Goal: Communication & Community: Answer question/provide support

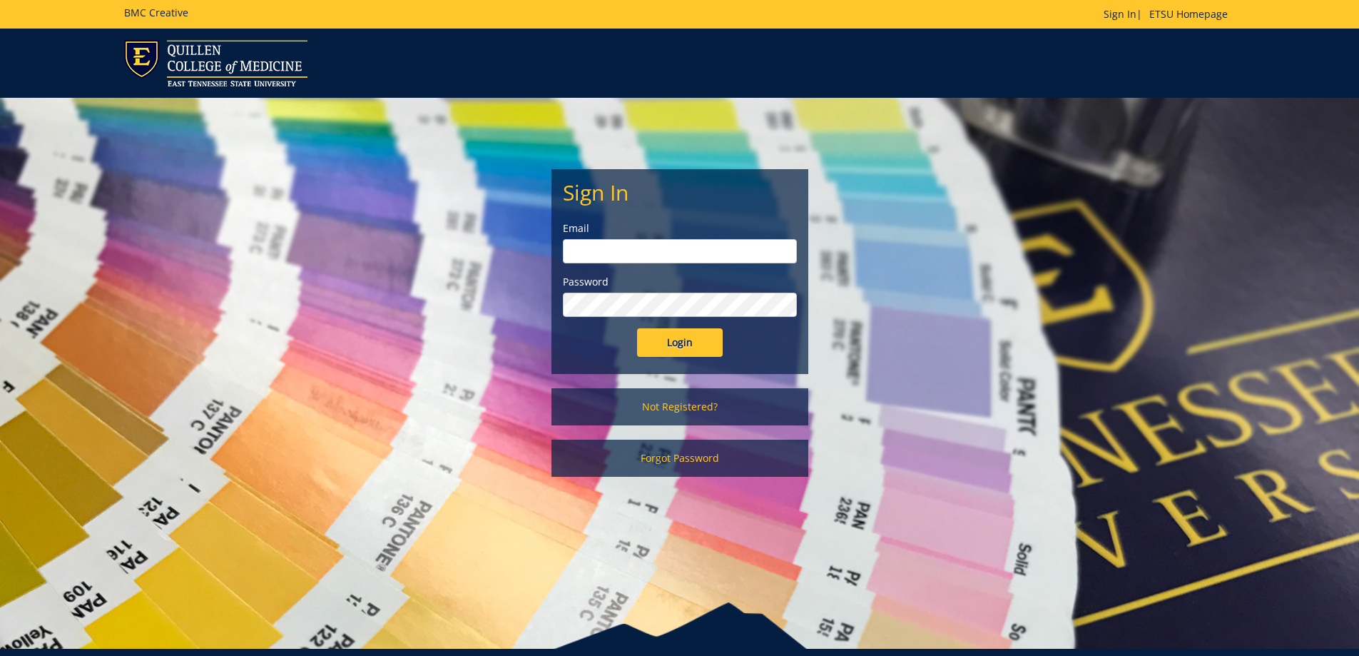
type input "[EMAIL_ADDRESS][DOMAIN_NAME]"
click at [676, 350] on input "Login" at bounding box center [680, 342] width 86 height 29
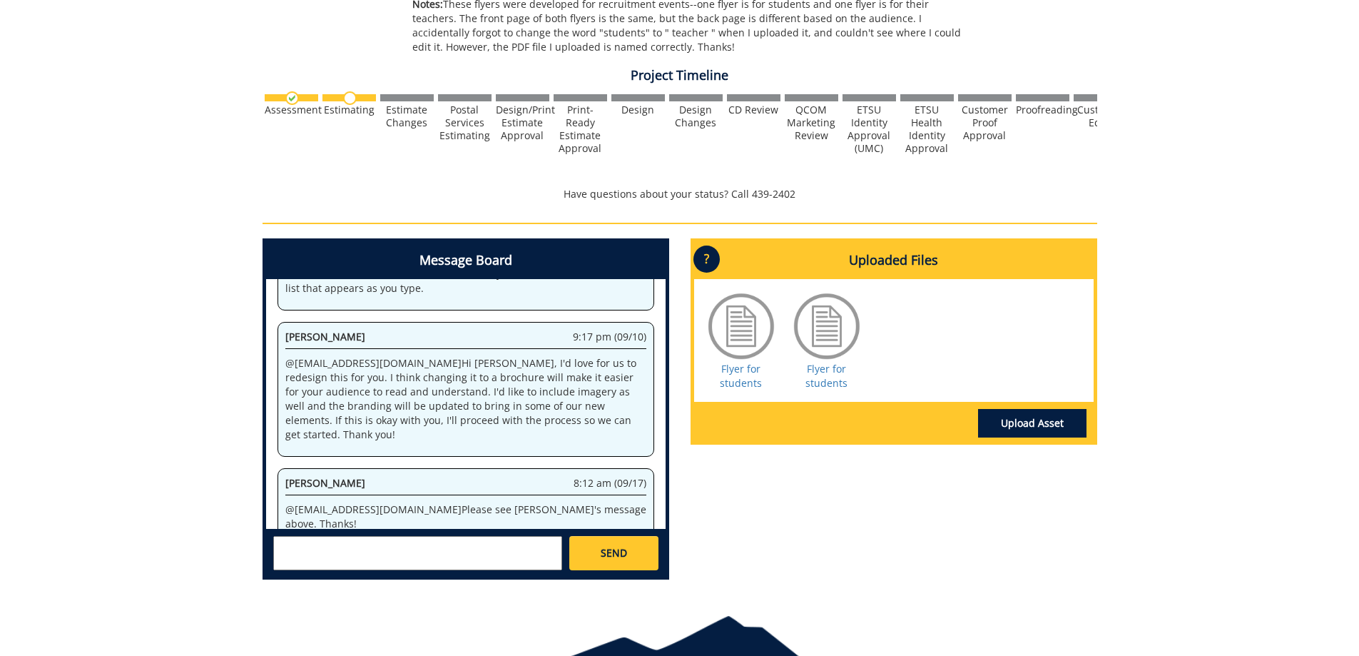
scroll to position [499, 0]
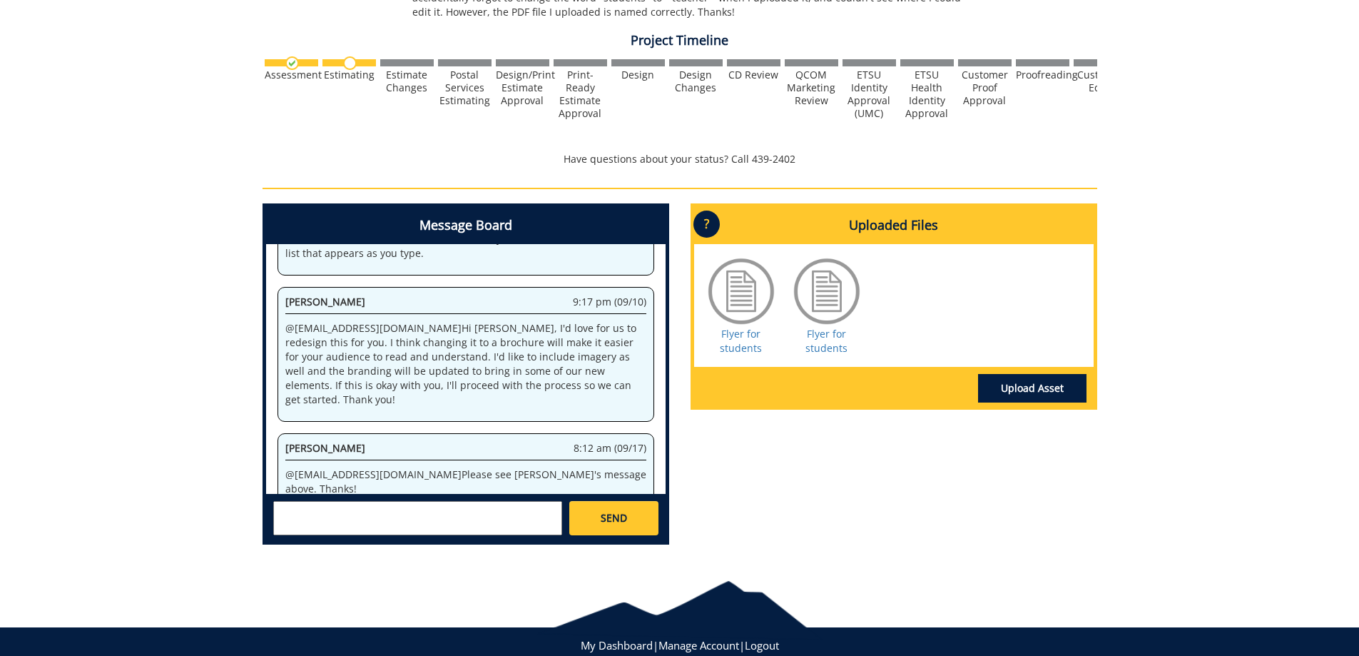
click at [320, 506] on textarea at bounding box center [417, 518] width 289 height 34
type textarea "T"
paste textarea "I think a brochure would be fine if they think they can capture all the informa…"
type textarea "@[EMAIL_ADDRESS][DOMAIN_NAME] @[EMAIL_ADDRESS][DOMAIN_NAME] [PERSON_NAME] respo…"
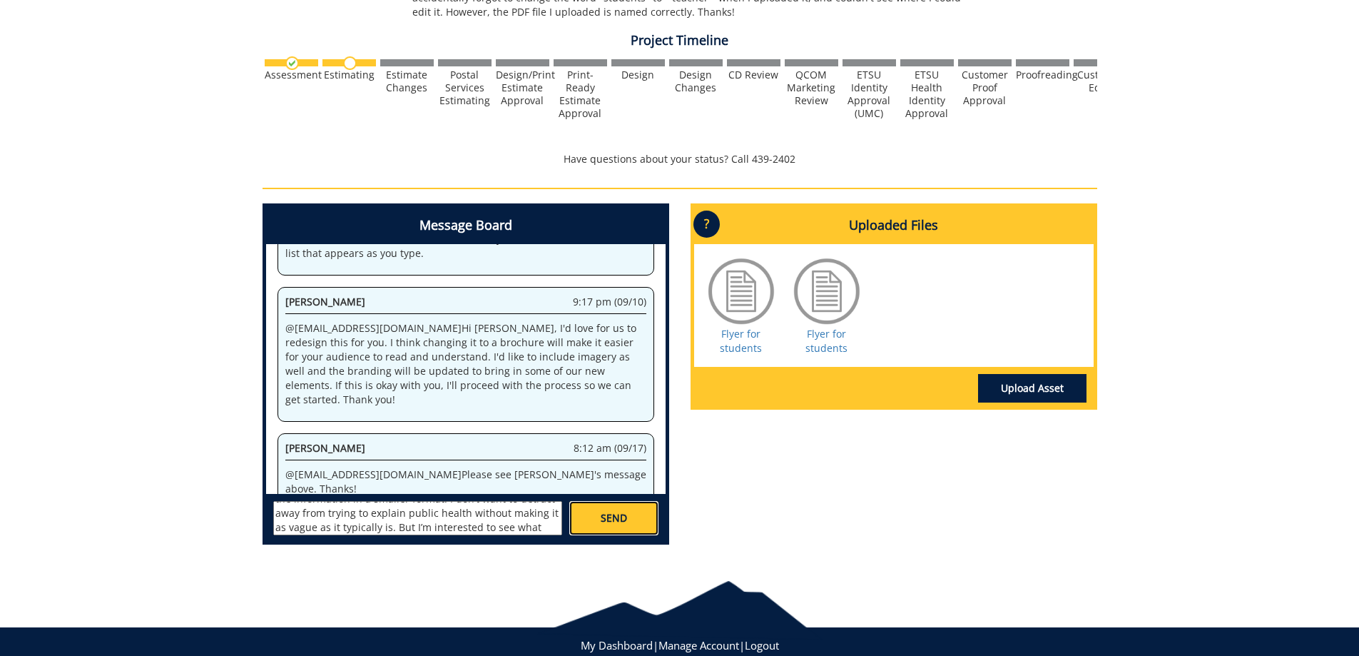
click at [640, 513] on link "SEND" at bounding box center [613, 518] width 88 height 34
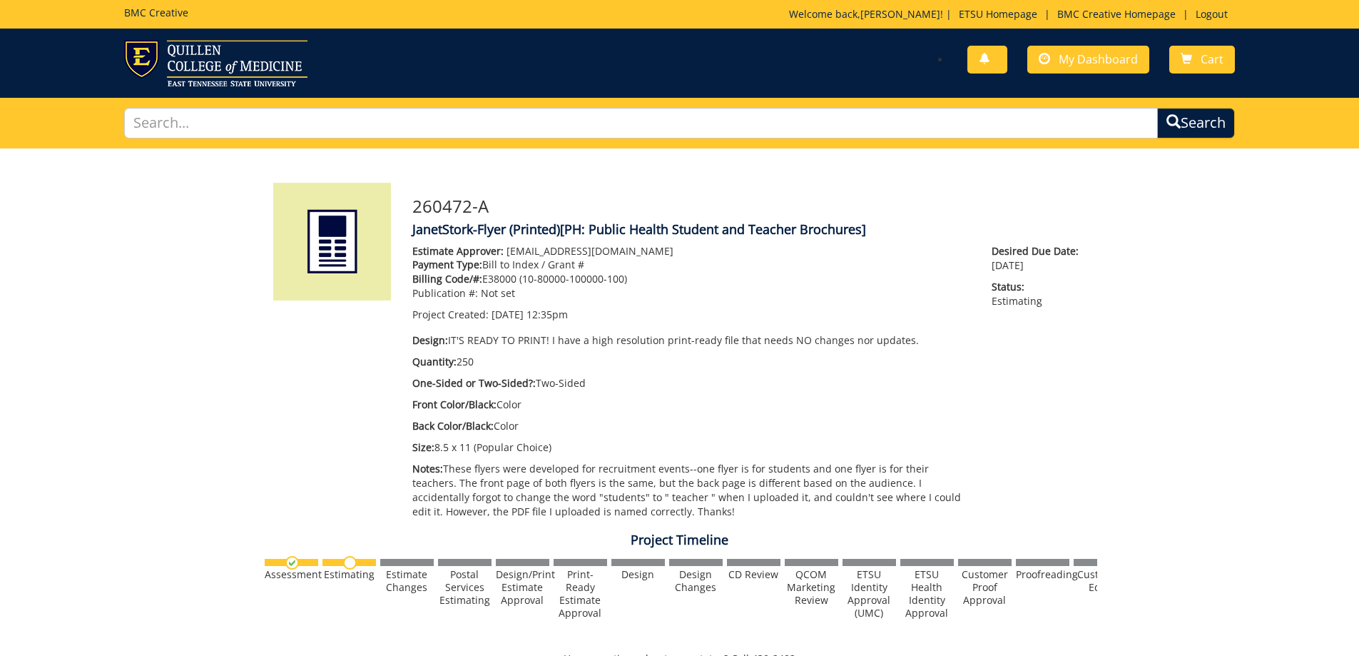
scroll to position [42603, 0]
